Goal: Find specific page/section: Locate item on page

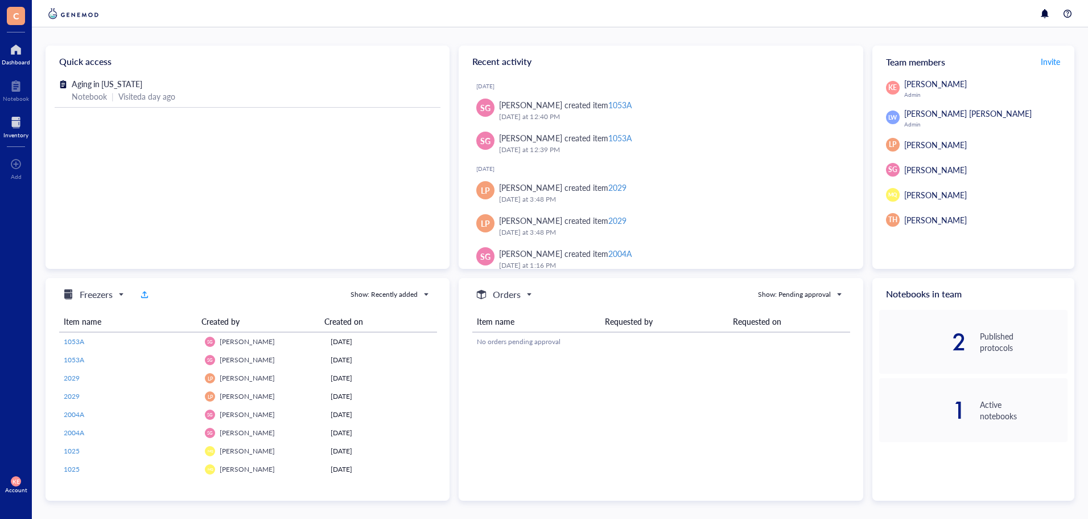
click at [20, 133] on div "Inventory" at bounding box center [15, 134] width 25 height 7
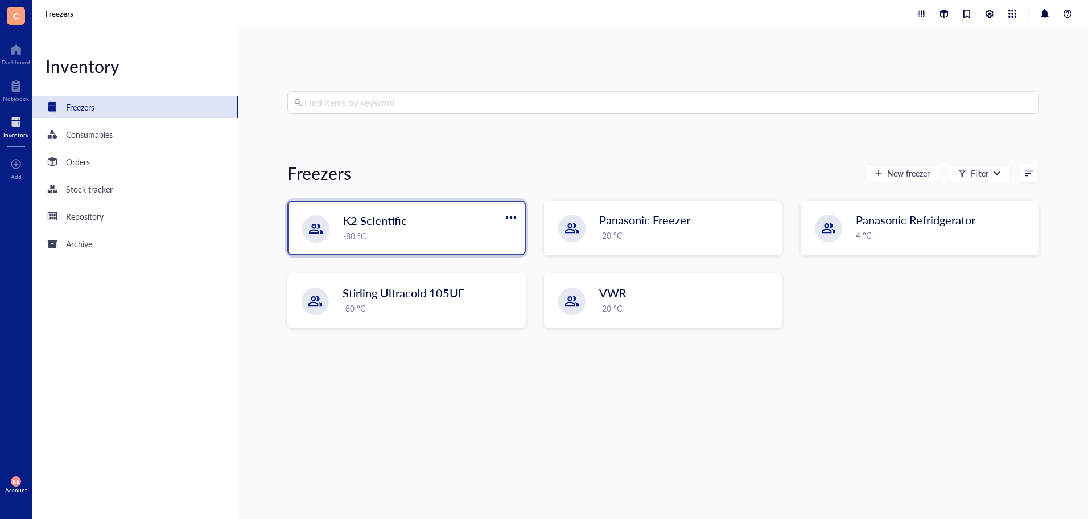
click at [407, 242] on div "-80 °C" at bounding box center [430, 235] width 175 height 13
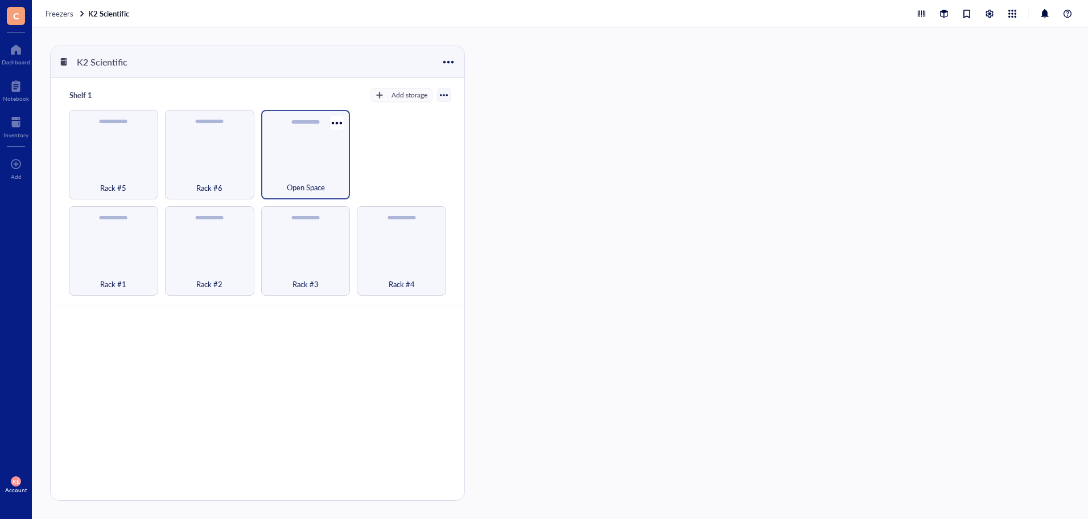
click at [337, 130] on div "Open Space" at bounding box center [305, 154] width 89 height 89
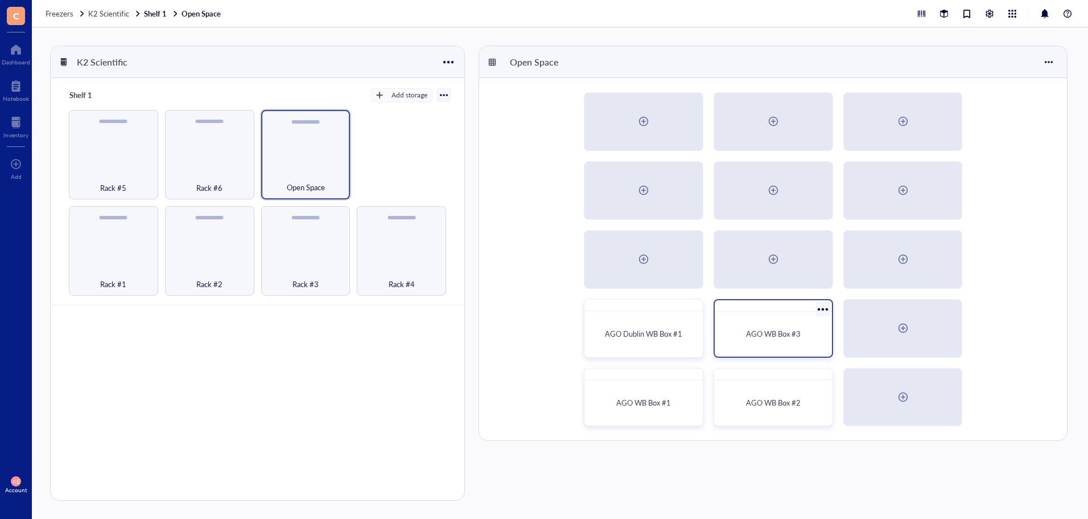
click at [799, 344] on div "AGO WB Box #3" at bounding box center [773, 334] width 108 height 36
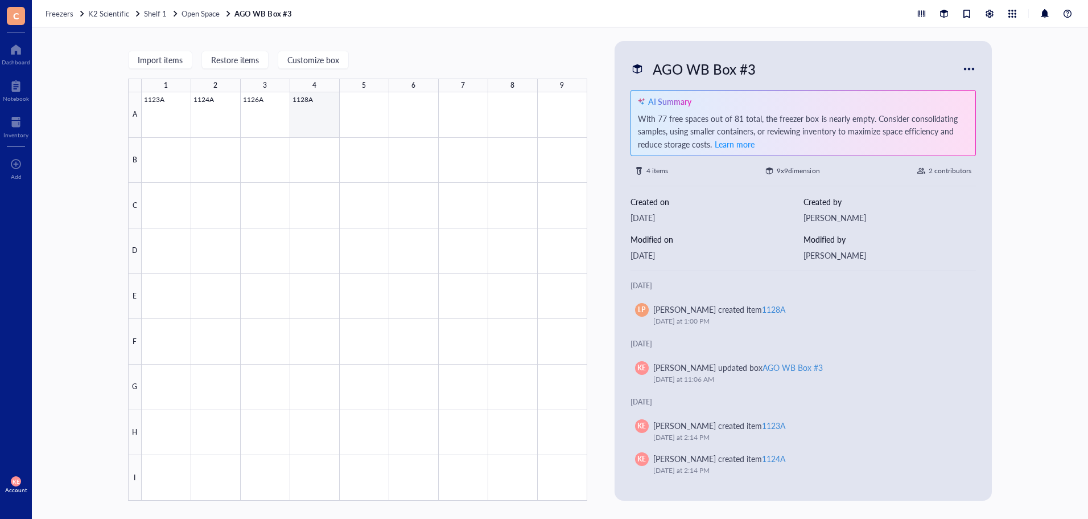
click at [304, 126] on div at bounding box center [365, 296] width 446 height 408
